Goal: Task Accomplishment & Management: Use online tool/utility

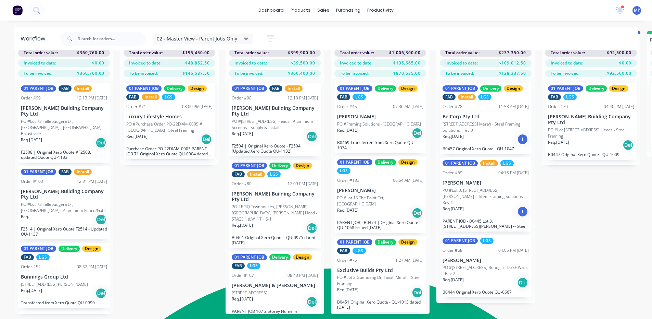
scroll to position [104, 0]
click at [620, 8] on icon at bounding box center [621, 10] width 6 height 6
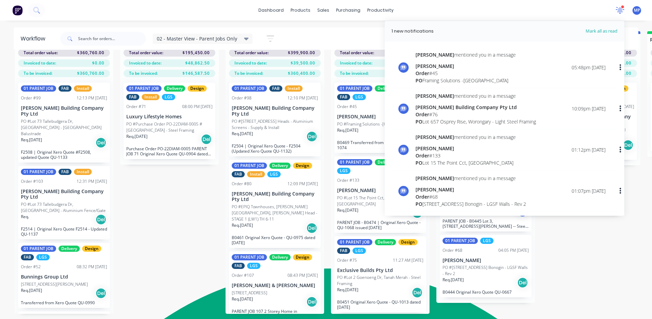
click at [617, 7] on div at bounding box center [620, 10] width 9 height 10
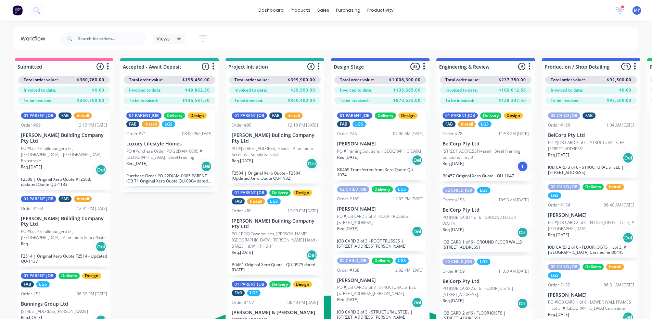
click at [181, 39] on icon at bounding box center [179, 39] width 5 height 8
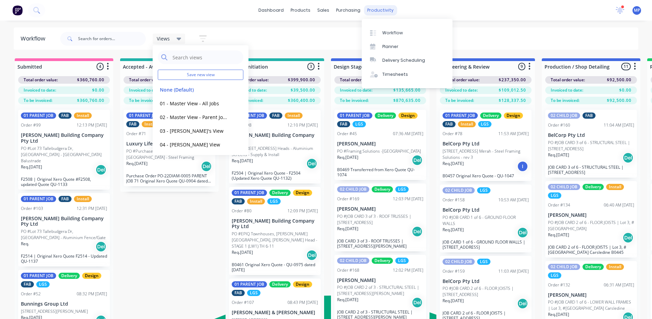
click at [388, 12] on div "productivity" at bounding box center [380, 10] width 33 height 10
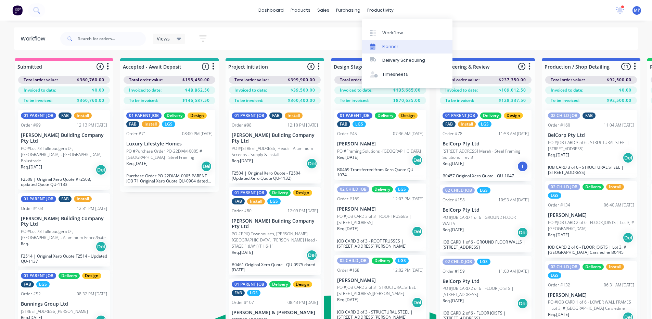
click at [394, 44] on div "Planner" at bounding box center [391, 46] width 16 height 6
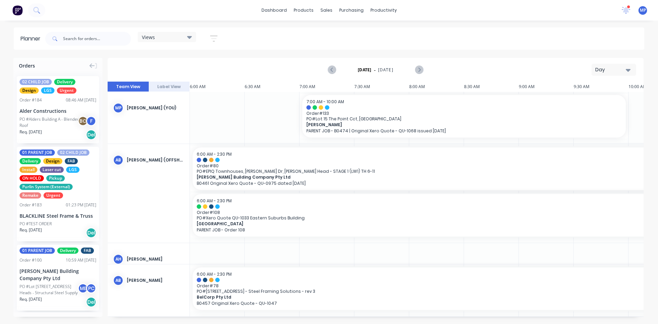
scroll to position [0, 329]
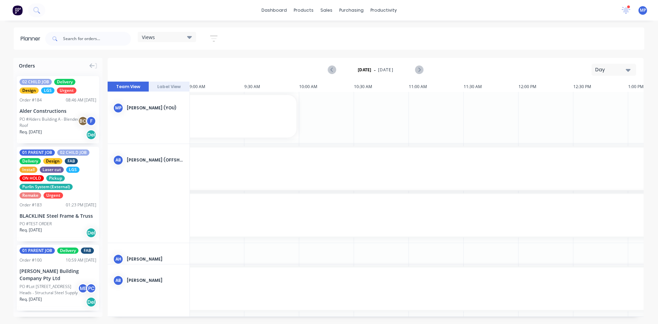
click at [192, 38] on icon at bounding box center [189, 37] width 5 height 8
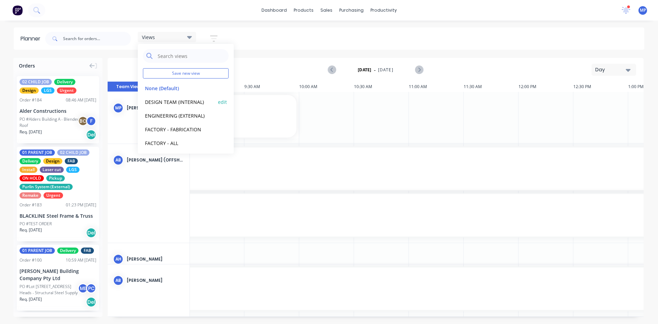
click at [182, 102] on button "DESIGN TEAM (INTERNAL)" at bounding box center [179, 102] width 73 height 8
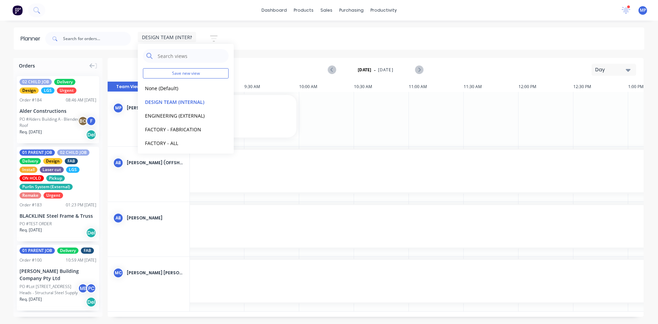
click at [370, 43] on div "DESIGN TEAM (INTERNAL) Save new view None (Default) edit DESIGN TEAM (INTERNAL)…" at bounding box center [344, 38] width 600 height 21
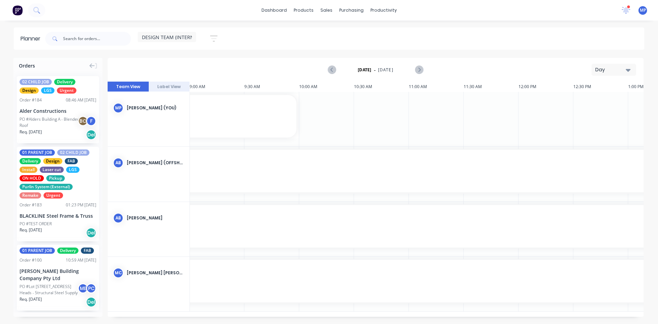
click at [626, 73] on icon "button" at bounding box center [627, 70] width 5 height 8
click at [595, 101] on div "Week" at bounding box center [601, 102] width 68 height 14
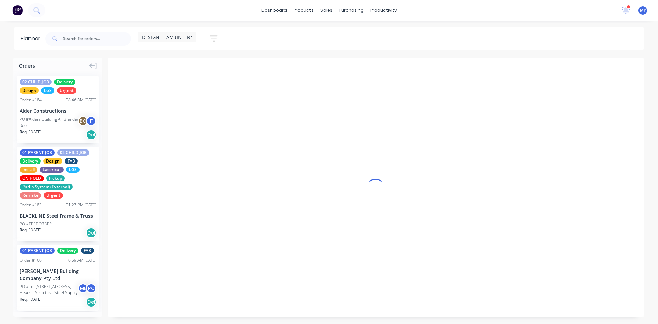
scroll to position [0, 0]
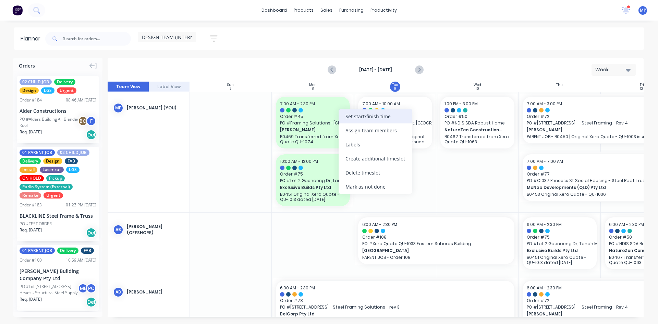
click at [352, 117] on div "Set start/finish time" at bounding box center [374, 116] width 73 height 14
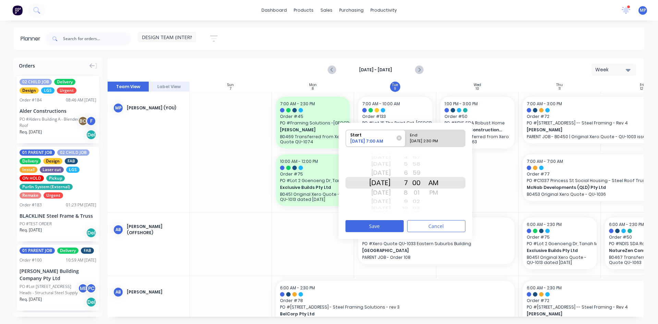
click at [451, 41] on div "DESIGN TEAM (INTERNAL) Save new view None (Default) edit DESIGN TEAM (INTERNAL)…" at bounding box center [344, 38] width 600 height 21
click at [444, 224] on button "Cancel" at bounding box center [436, 226] width 58 height 12
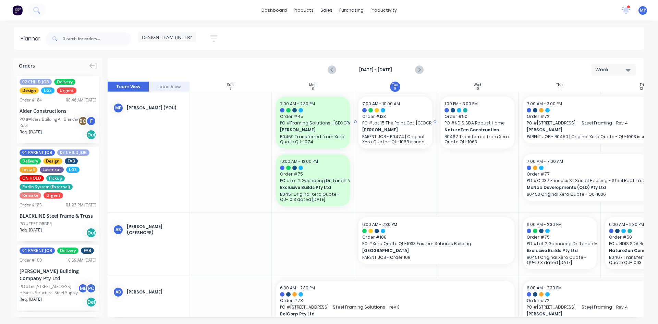
drag, startPoint x: 356, startPoint y: 121, endPoint x: 434, endPoint y: 121, distance: 78.1
drag, startPoint x: 354, startPoint y: 121, endPoint x: 451, endPoint y: 128, distance: 97.2
drag, startPoint x: 436, startPoint y: 122, endPoint x: 518, endPoint y: 120, distance: 82.2
click at [416, 117] on div "Set start/finish time" at bounding box center [437, 118] width 73 height 14
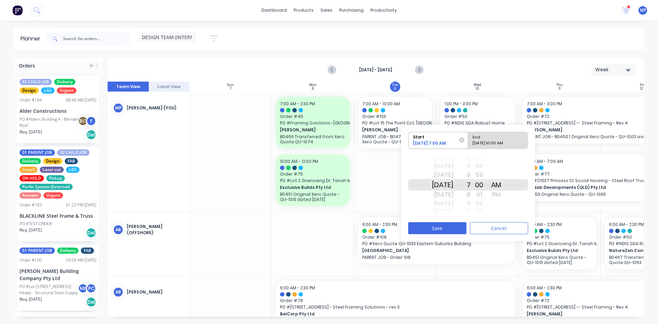
click at [494, 143] on div "[DATE] 10:00 AM" at bounding box center [495, 144] width 50 height 9
click at [468, 143] on input "End [DATE] 10:00 AM" at bounding box center [468, 140] width 0 height 17
radio input "true"
click at [453, 195] on div "[DATE]" at bounding box center [443, 194] width 22 height 11
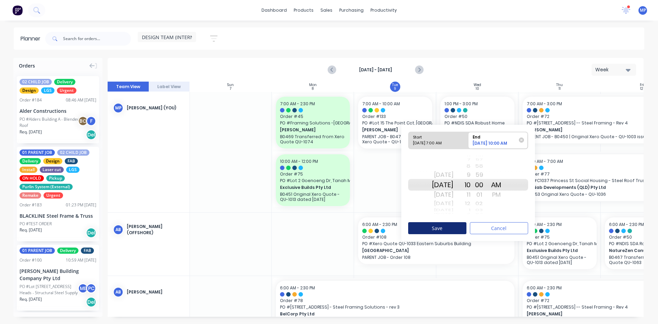
click at [457, 226] on button "Save" at bounding box center [437, 228] width 58 height 12
